Goal: Task Accomplishment & Management: Use online tool/utility

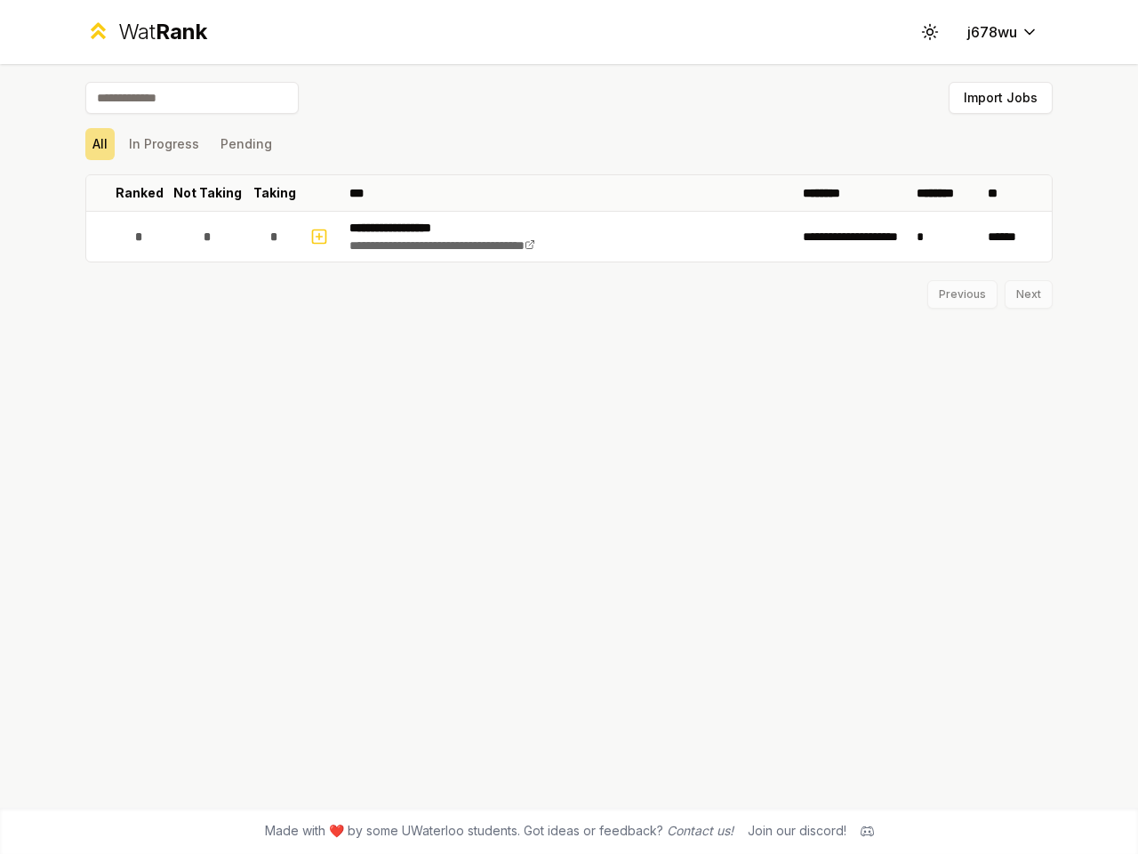
click at [930, 32] on icon at bounding box center [929, 31] width 17 height 17
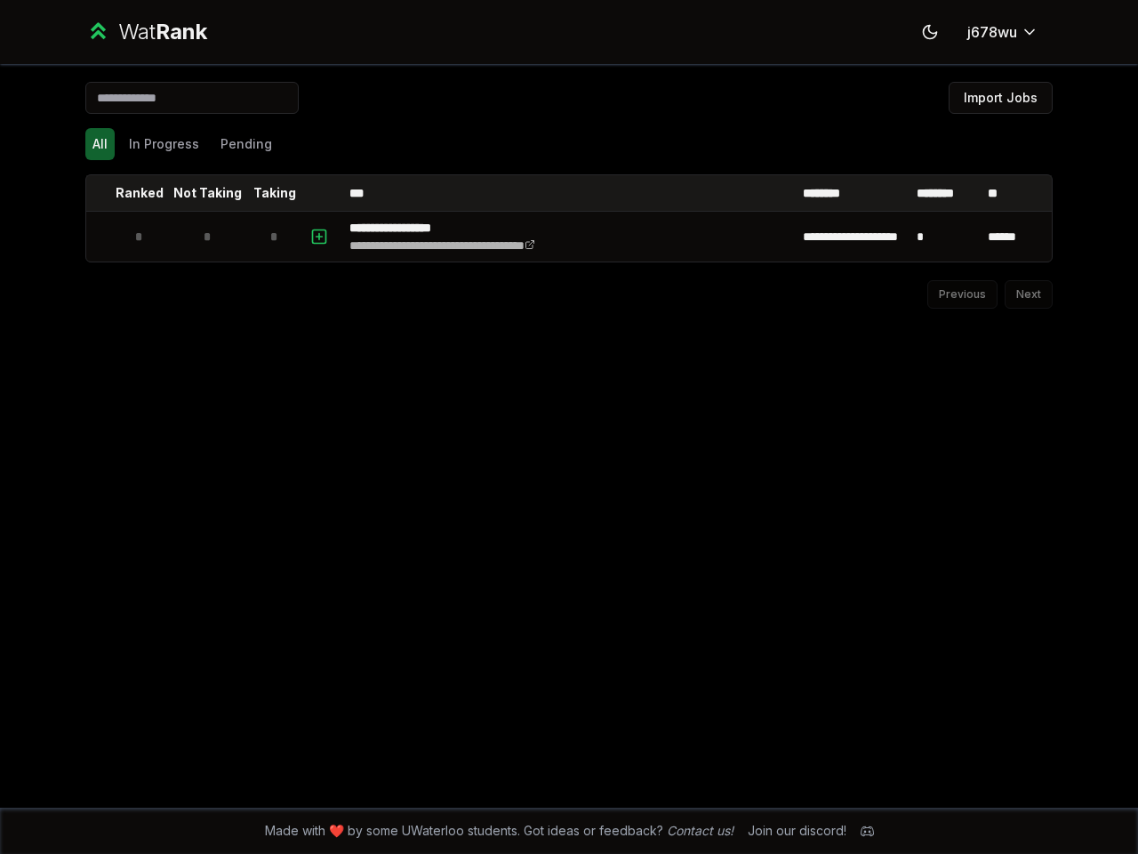
click at [1000, 98] on button "Import Jobs" at bounding box center [1001, 98] width 104 height 32
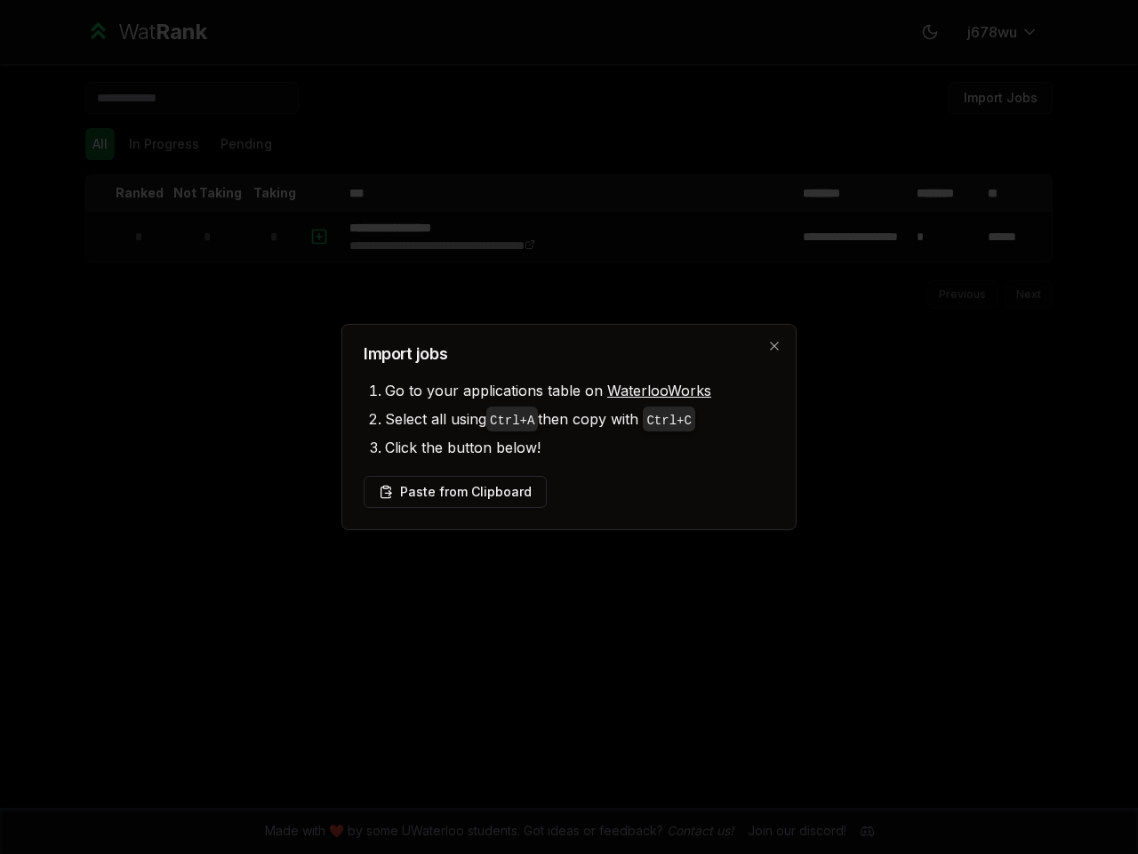
click at [100, 144] on div at bounding box center [569, 427] width 1138 height 854
click at [164, 144] on div at bounding box center [569, 427] width 1138 height 854
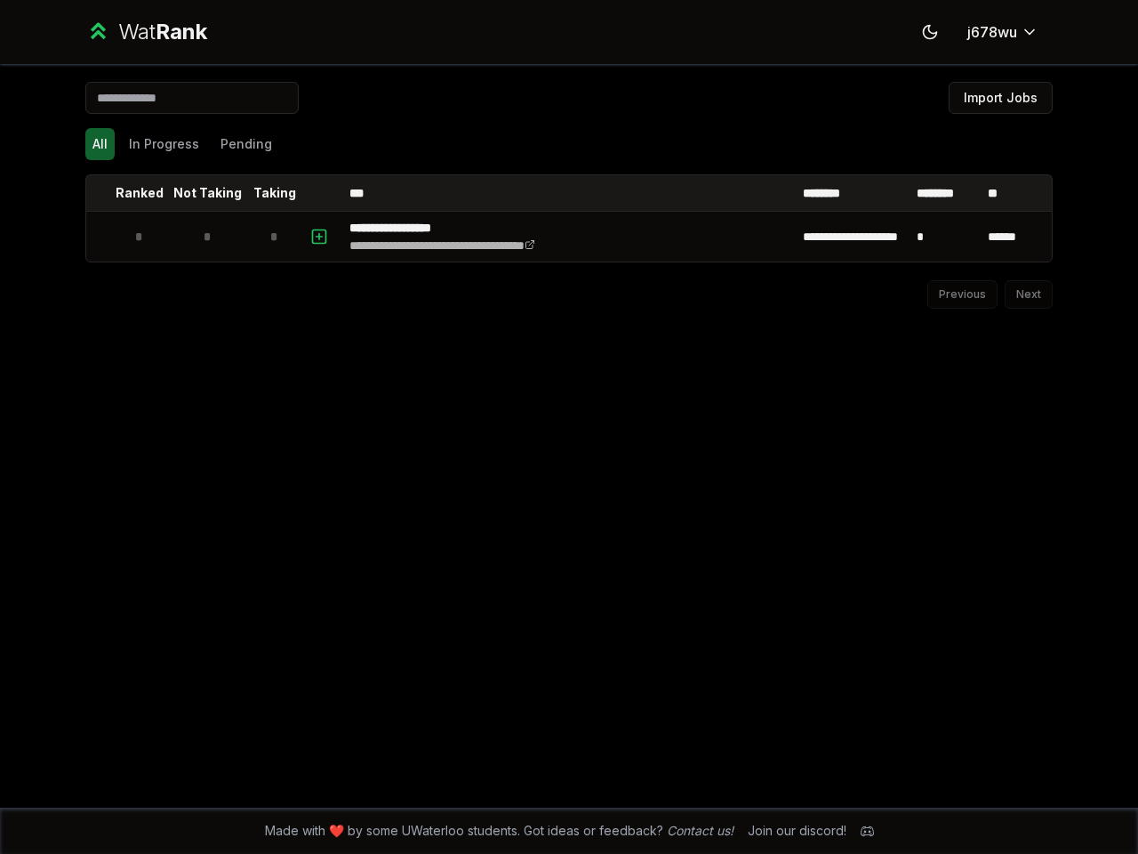
click at [245, 144] on button "Pending" at bounding box center [246, 144] width 66 height 32
click at [100, 193] on th at bounding box center [100, 193] width 28 height 36
click at [140, 193] on p "Ranked" at bounding box center [140, 193] width 48 height 18
click at [207, 193] on p "Not Taking" at bounding box center [207, 193] width 68 height 18
click at [275, 193] on p "Taking" at bounding box center [274, 193] width 43 height 18
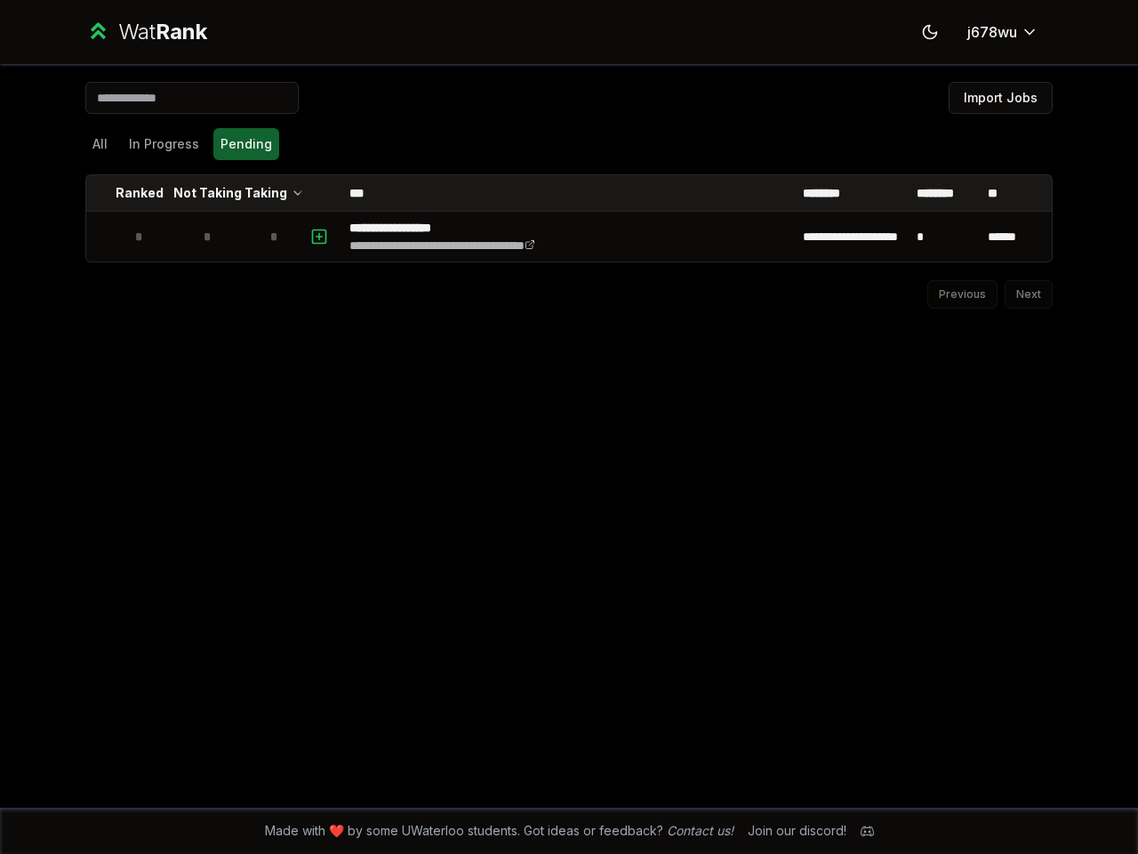
click at [321, 193] on th at bounding box center [321, 193] width 43 height 36
